Goal: Task Accomplishment & Management: Manage account settings

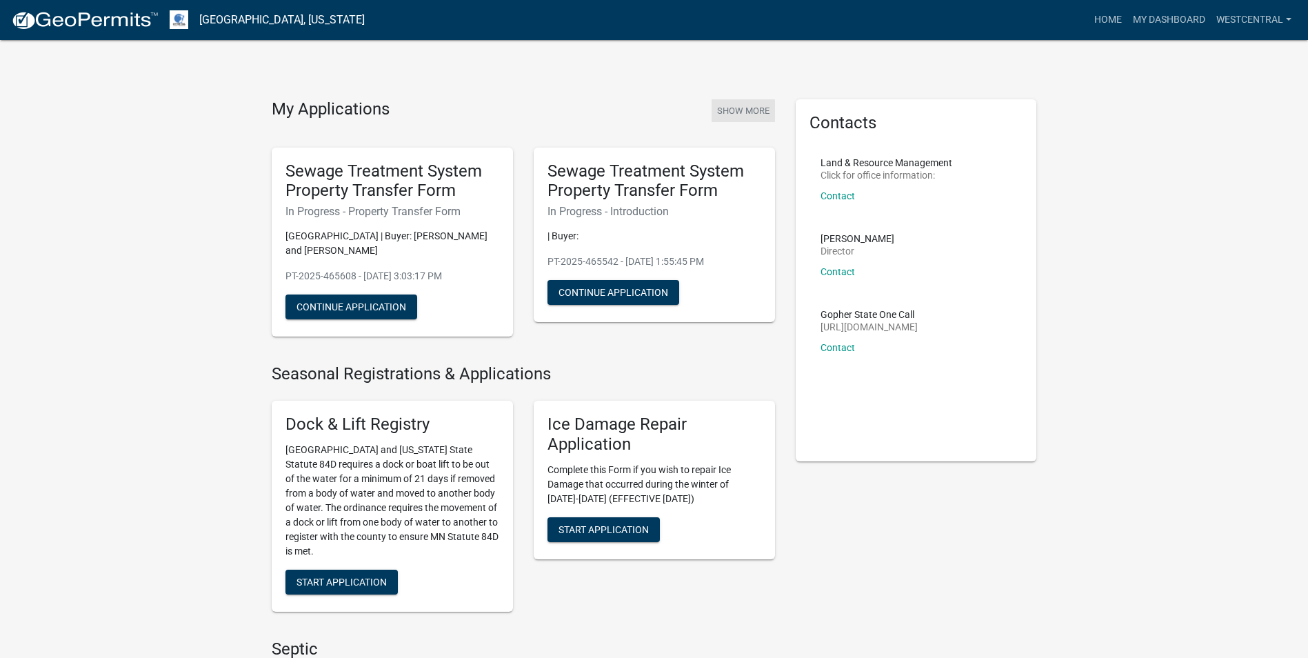
click at [765, 109] on button "Show More" at bounding box center [742, 110] width 63 height 23
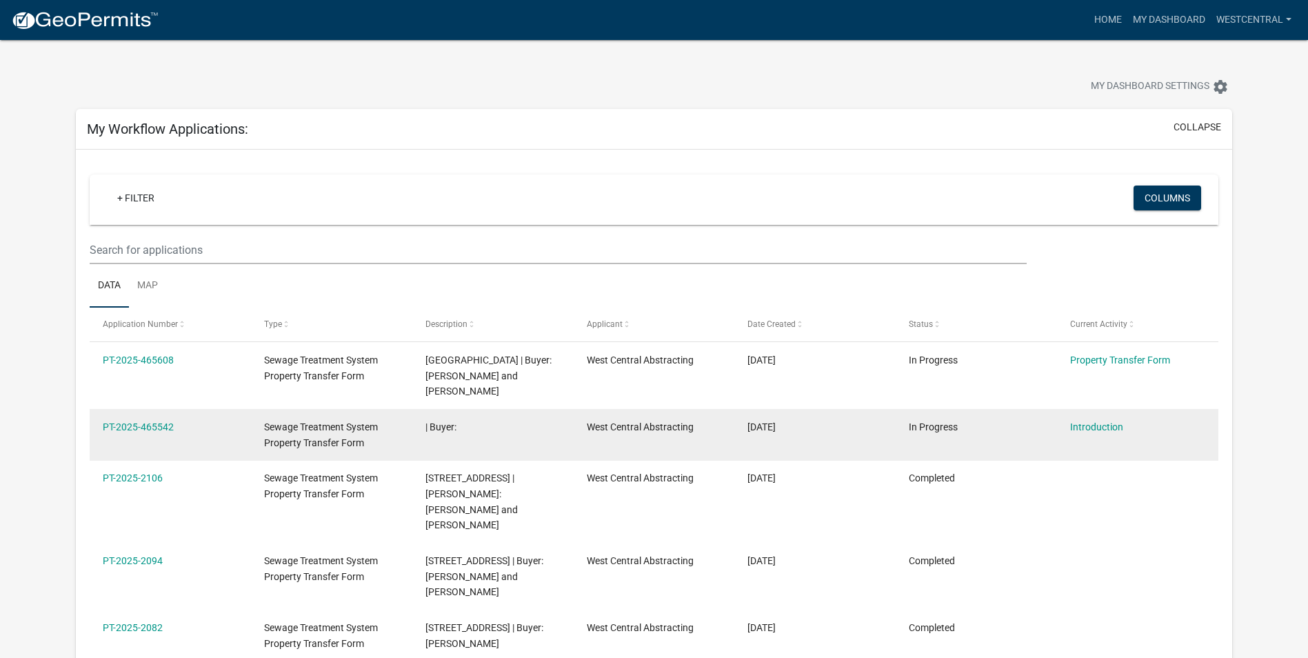
click at [129, 409] on datatable-body-cell "PT-2025-465542" at bounding box center [170, 434] width 161 height 51
drag, startPoint x: 134, startPoint y: 414, endPoint x: 103, endPoint y: 405, distance: 32.3
click at [103, 421] on link "PT-2025-465542" at bounding box center [138, 426] width 71 height 11
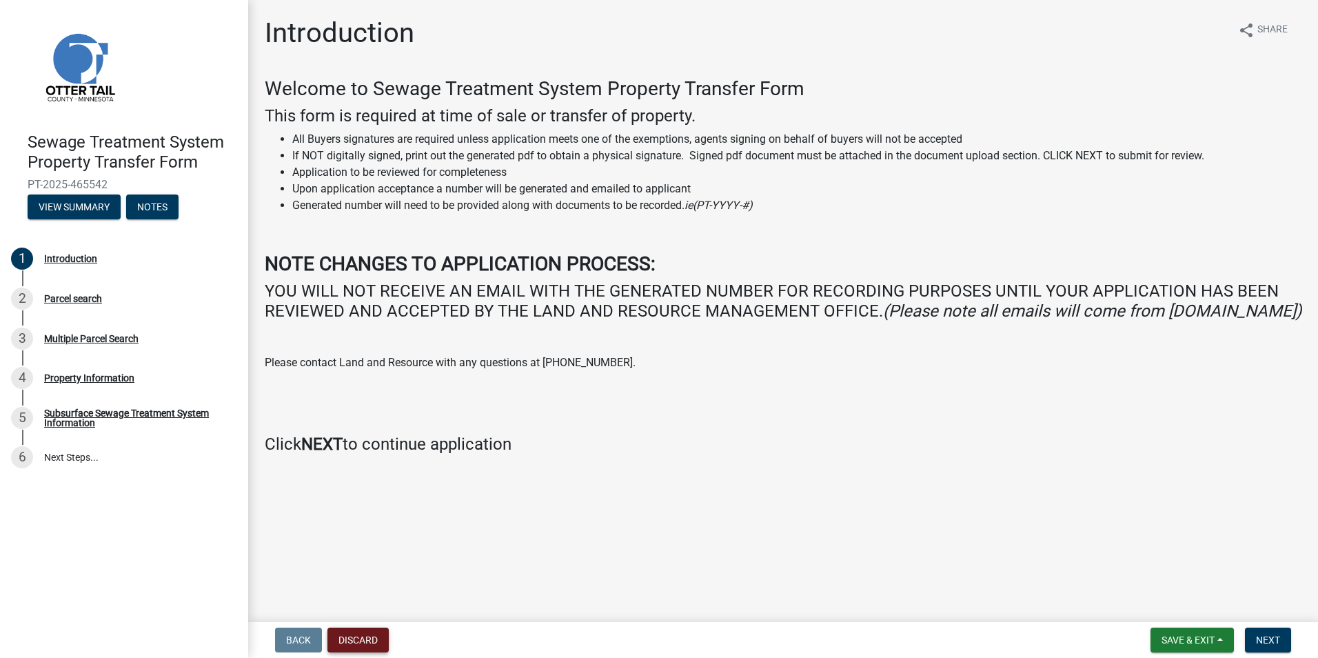
click at [373, 641] on button "Discard" at bounding box center [357, 639] width 61 height 25
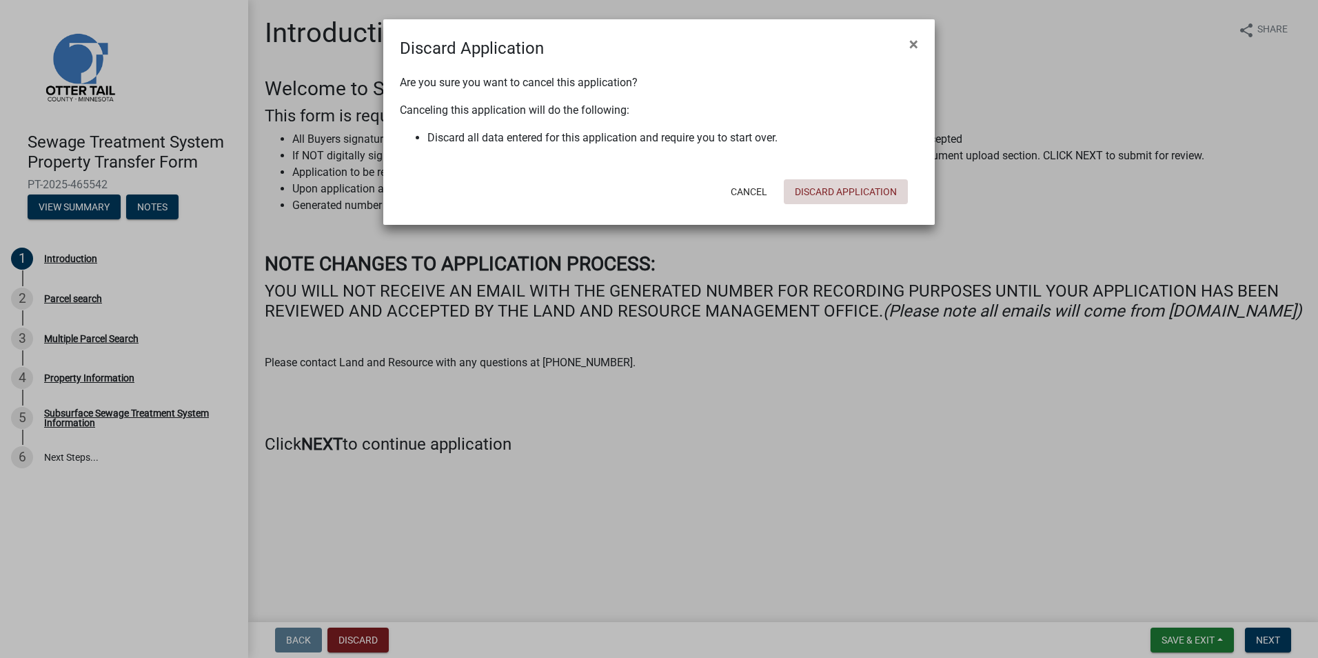
click at [887, 191] on button "Discard Application" at bounding box center [846, 191] width 124 height 25
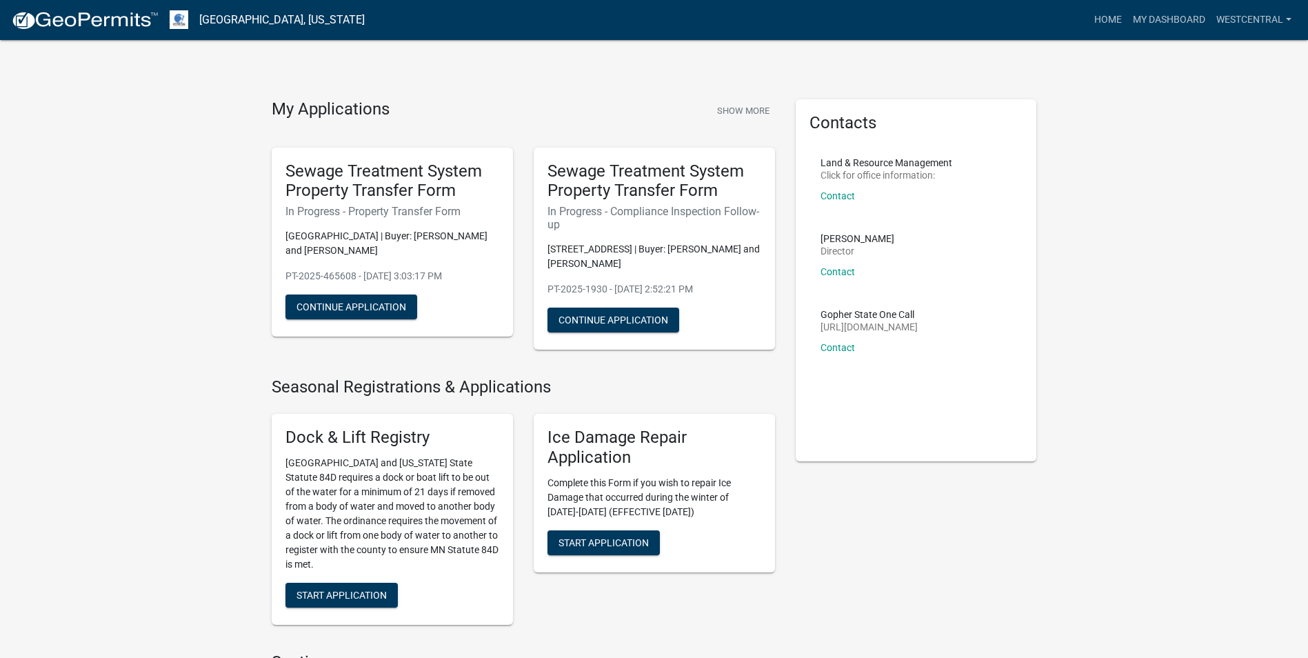
click at [1308, 222] on html "Internet Explorer does NOT work with GeoPermits. Get a new browser for more sec…" at bounding box center [654, 329] width 1308 height 658
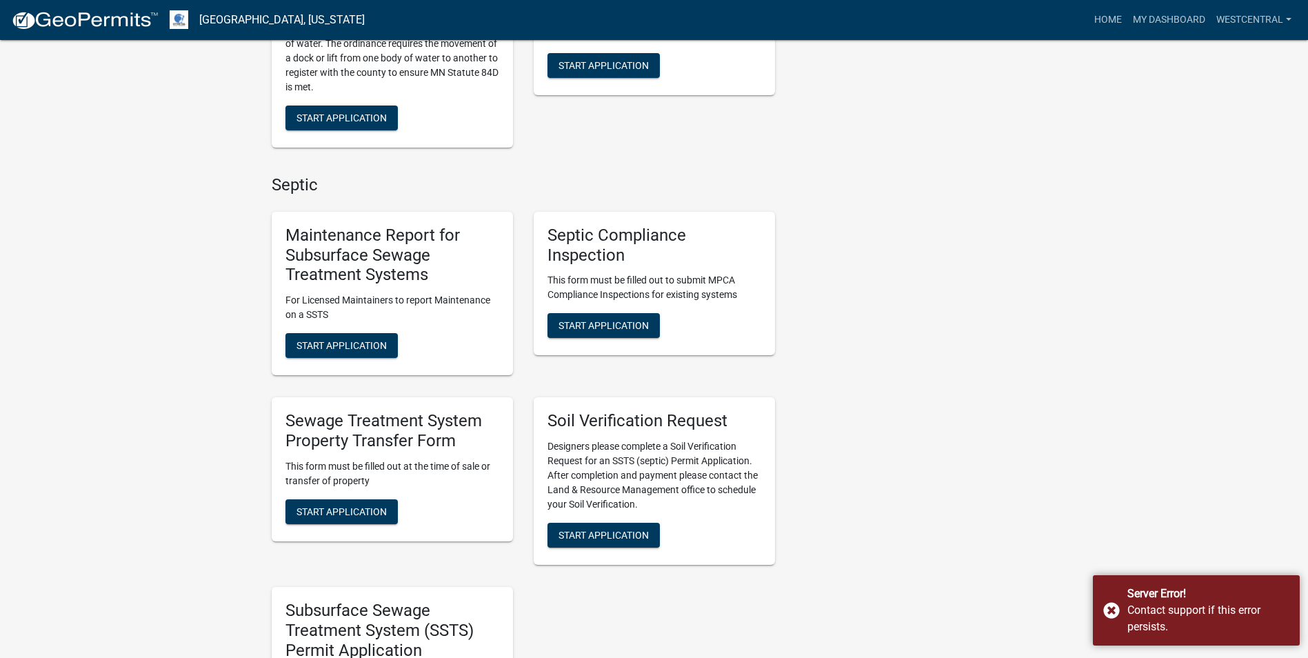
scroll to position [483, 0]
